Goal: Check status: Check status

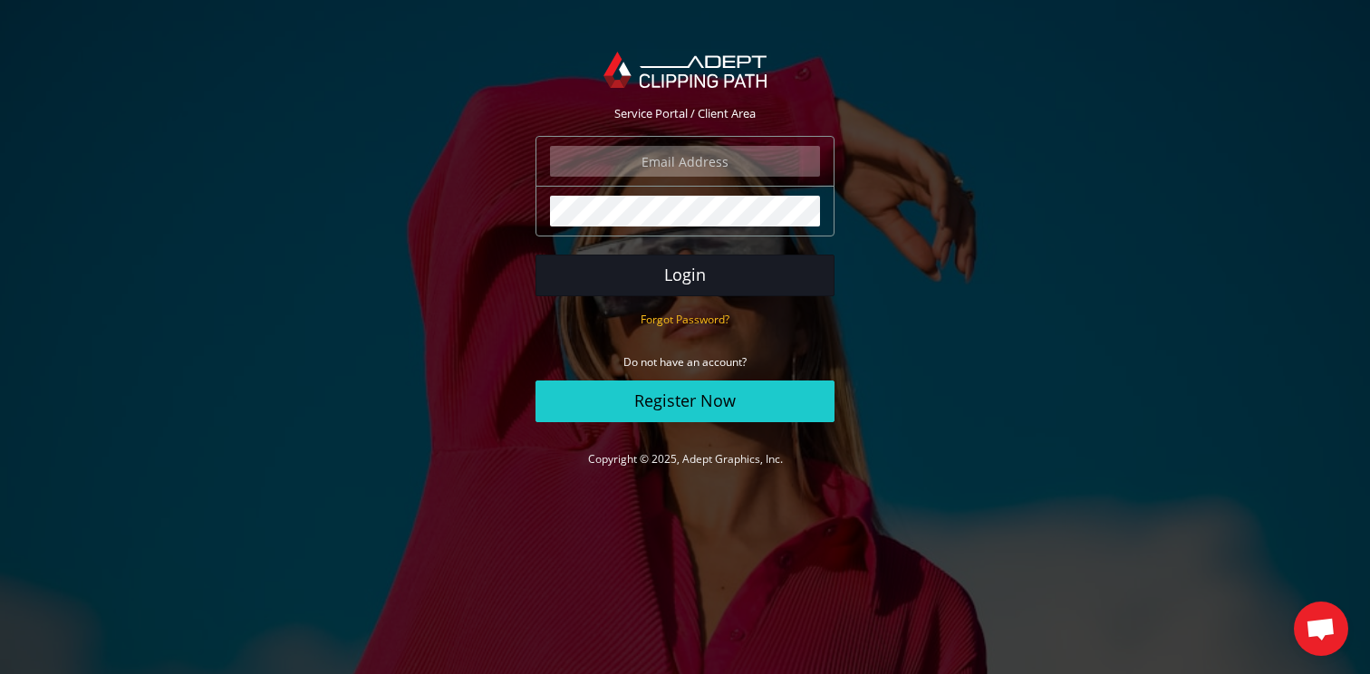
type input "[EMAIL_ADDRESS][DOMAIN_NAME]"
click at [633, 267] on button "Login" at bounding box center [685, 276] width 299 height 42
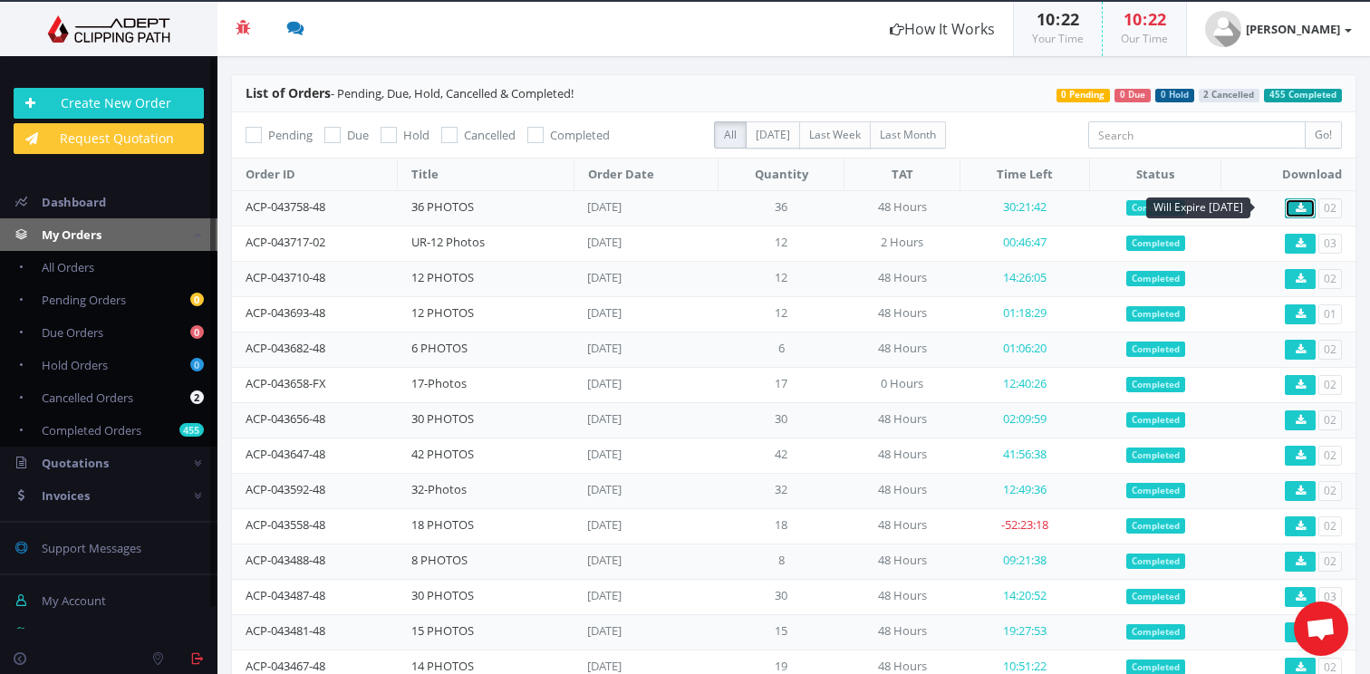
click at [1296, 212] on icon at bounding box center [1301, 208] width 10 height 11
